Goal: Find specific page/section: Find specific page/section

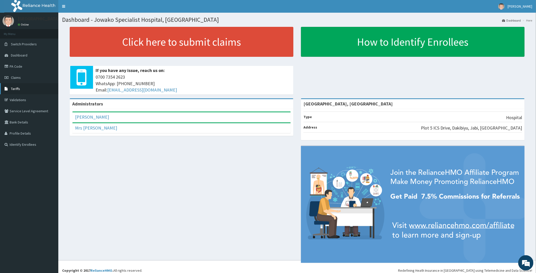
click at [32, 90] on link "Tariffs" at bounding box center [29, 88] width 58 height 11
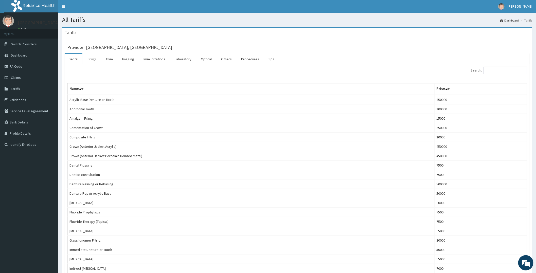
click at [97, 59] on link "Drugs" at bounding box center [92, 59] width 17 height 11
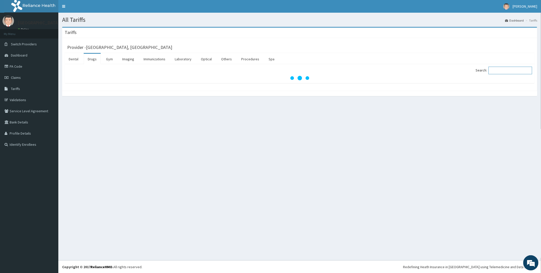
click at [504, 72] on input "Search:" at bounding box center [511, 71] width 44 height 8
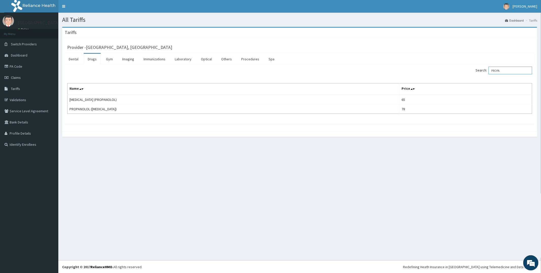
type input "PROPA"
click at [247, 59] on link "Procedures" at bounding box center [250, 59] width 26 height 11
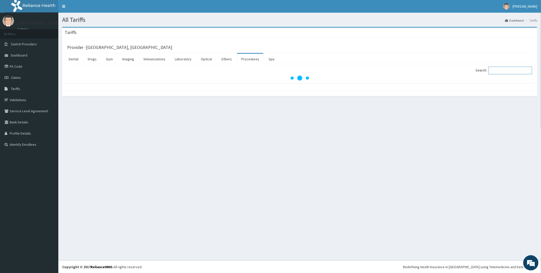
click at [498, 72] on input "Search:" at bounding box center [511, 71] width 44 height 8
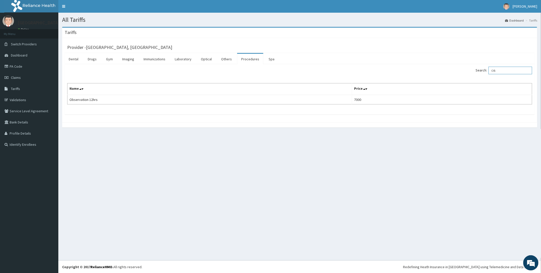
type input "O"
type input "N"
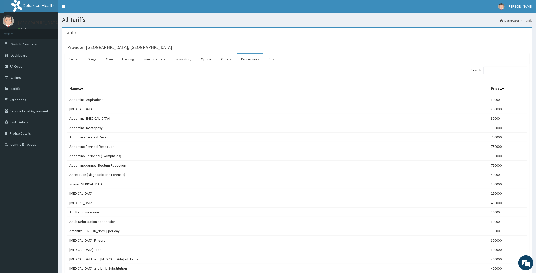
click at [184, 58] on link "Laboratory" at bounding box center [183, 59] width 25 height 11
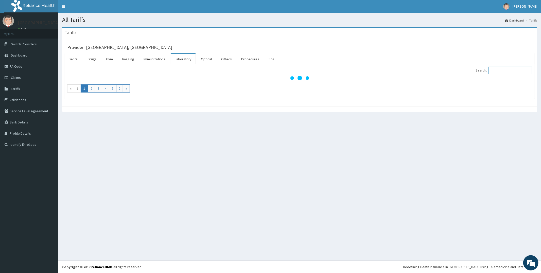
click at [497, 72] on input "Search:" at bounding box center [511, 71] width 44 height 8
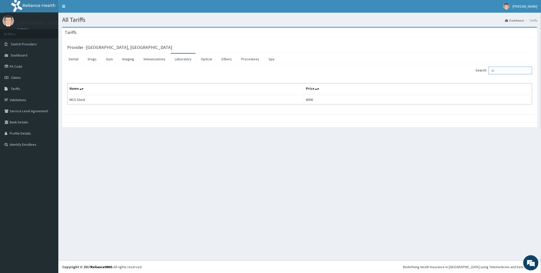
type input "S"
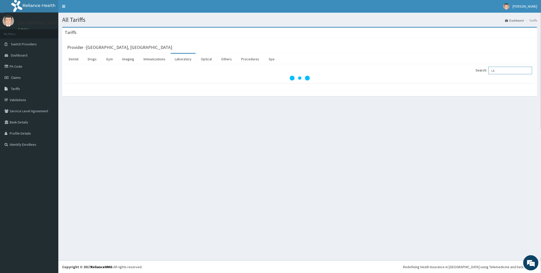
type input "L"
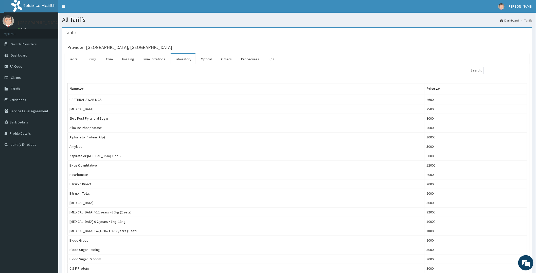
click at [93, 57] on link "Drugs" at bounding box center [92, 59] width 17 height 11
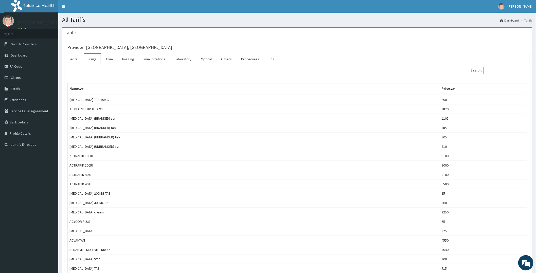
click at [494, 71] on input "Search:" at bounding box center [506, 71] width 44 height 8
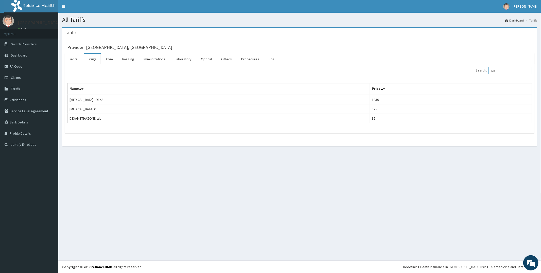
type input "D"
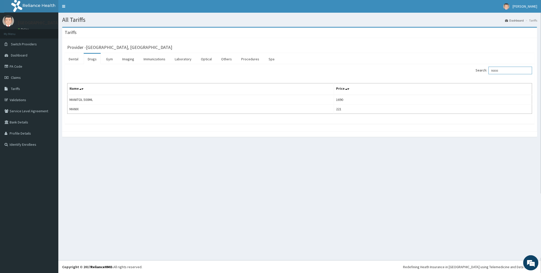
drag, startPoint x: 502, startPoint y: 70, endPoint x: 492, endPoint y: 70, distance: 10.2
click at [492, 70] on input "MANI" at bounding box center [511, 71] width 44 height 8
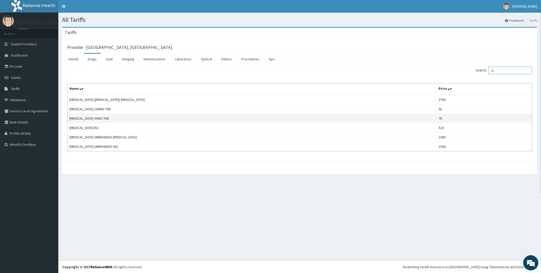
type input "D"
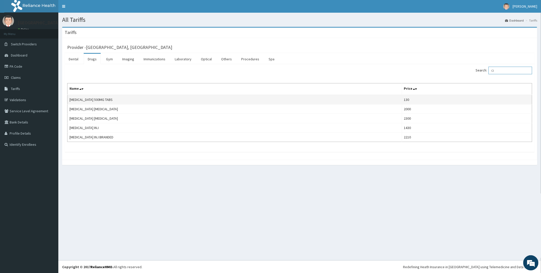
type input "C"
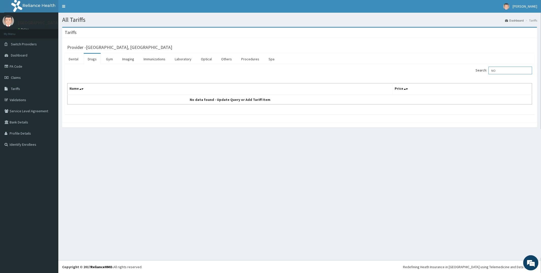
type input "N"
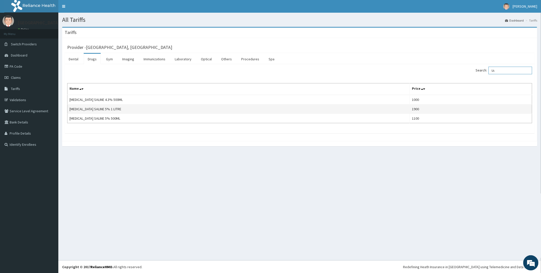
type input "S"
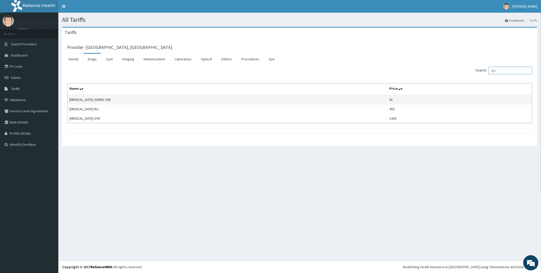
type input "Q"
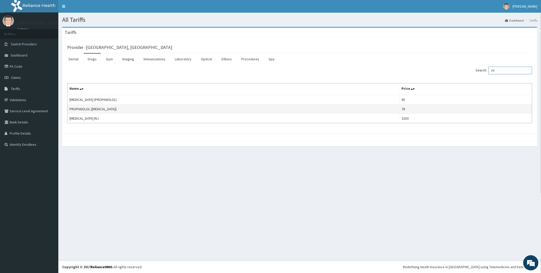
type input "P"
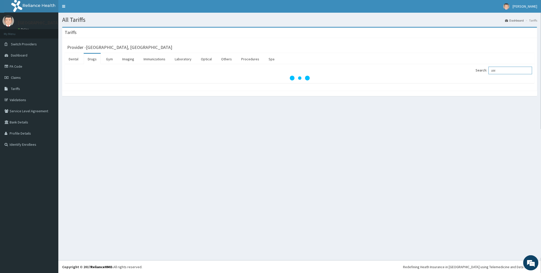
type input "A"
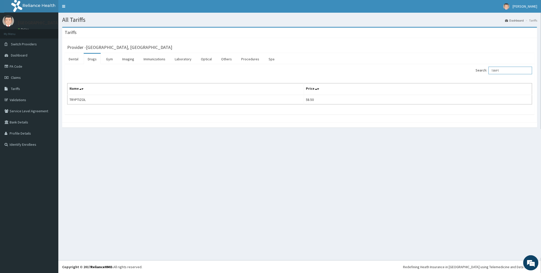
type input "TRYPT"
